Goal: Transaction & Acquisition: Purchase product/service

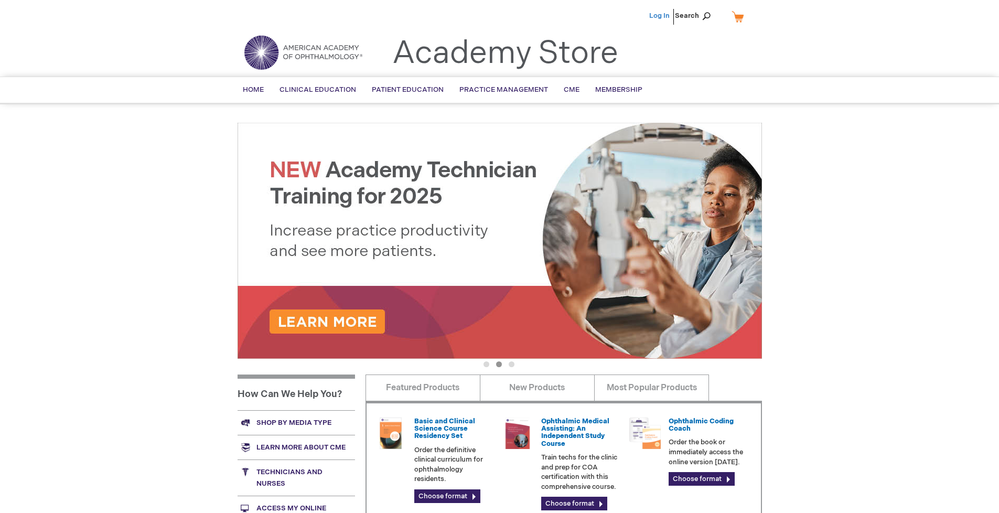
click at [660, 16] on link "Log In" at bounding box center [659, 16] width 20 height 8
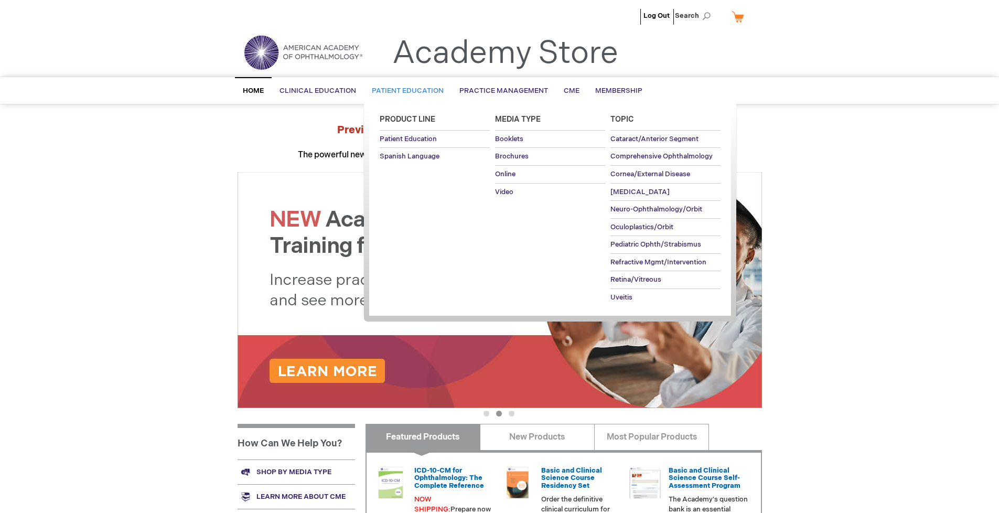
click at [405, 91] on span "Patient Education" at bounding box center [408, 91] width 72 height 8
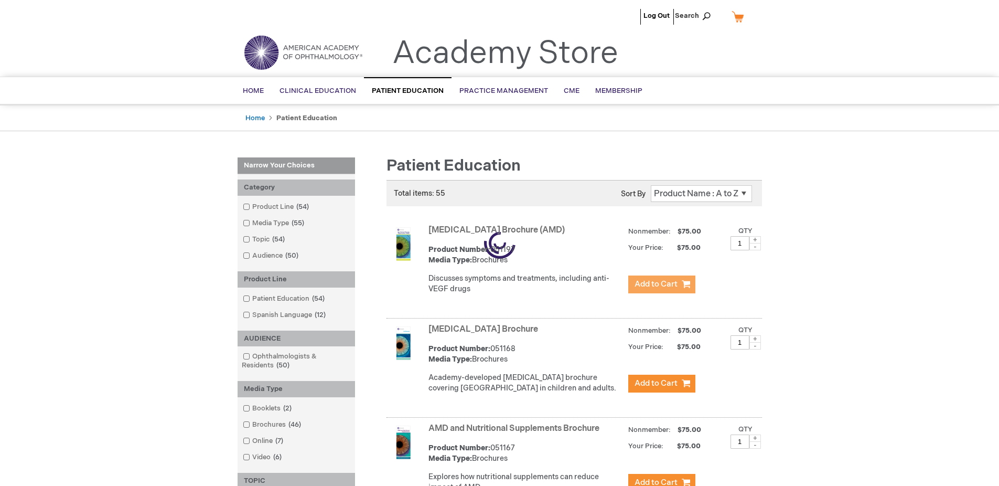
click at [662, 284] on span "Add to Cart" at bounding box center [656, 284] width 43 height 10
